Goal: Task Accomplishment & Management: Complete application form

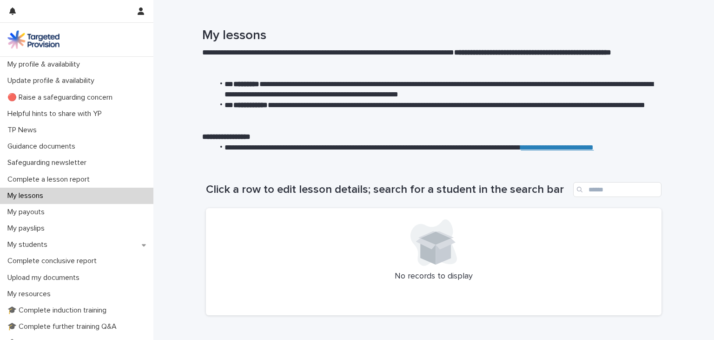
click at [35, 194] on p "My lessons" at bounding box center [27, 195] width 47 height 9
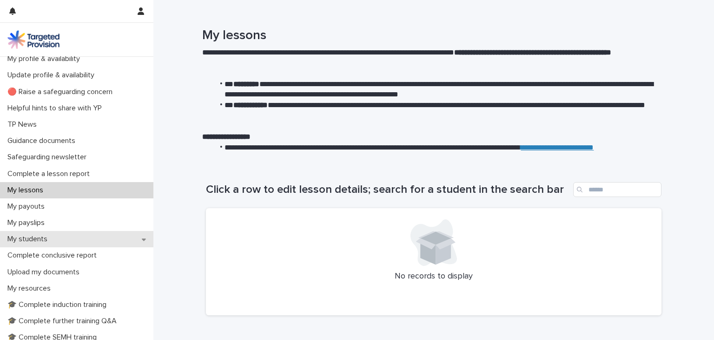
click at [20, 240] on p "My students" at bounding box center [29, 238] width 51 height 9
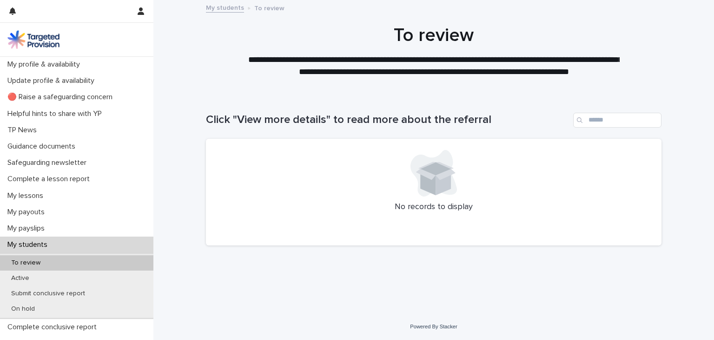
click at [39, 246] on p "My students" at bounding box center [29, 244] width 51 height 9
click at [24, 276] on p "Active" at bounding box center [20, 278] width 33 height 8
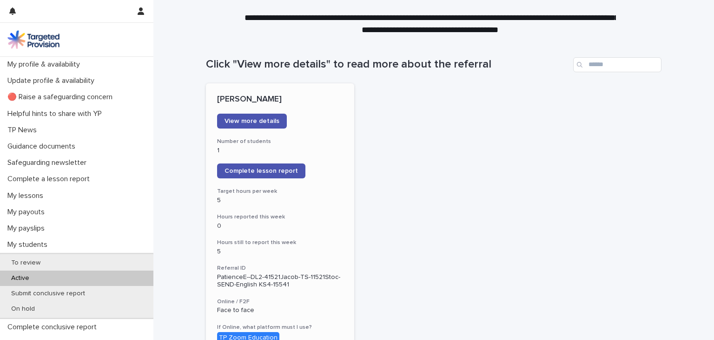
scroll to position [59, 0]
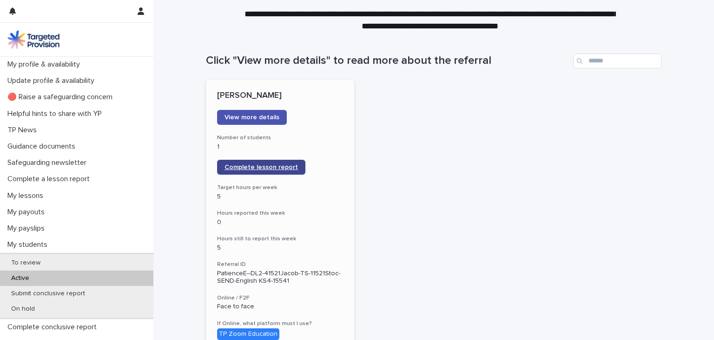
click at [258, 162] on link "Complete lesson report" at bounding box center [261, 167] width 88 height 15
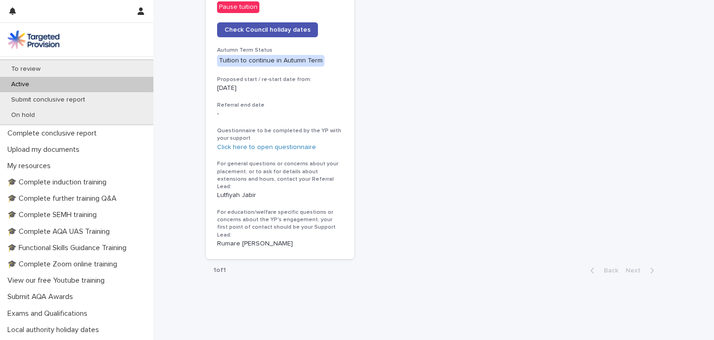
scroll to position [257, 0]
